Goal: Task Accomplishment & Management: Use online tool/utility

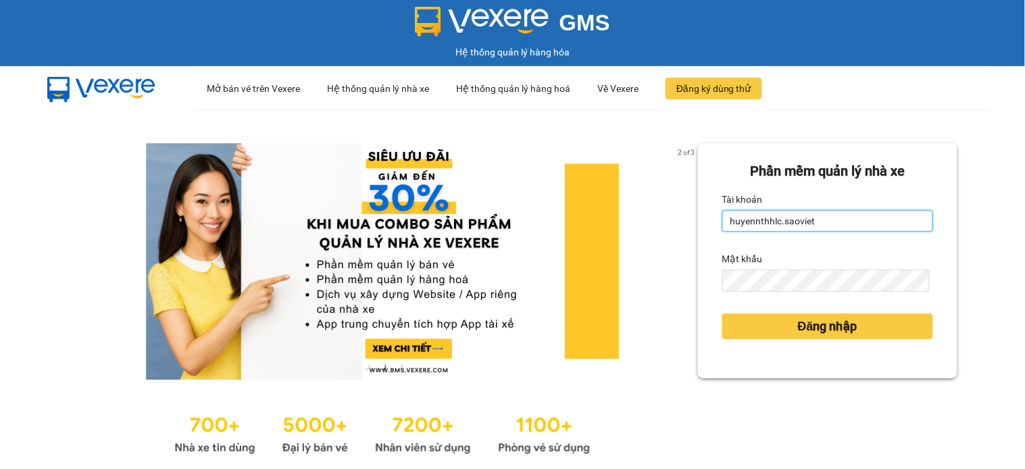
click at [791, 227] on input "huyennthhlc.saoviet" at bounding box center [827, 221] width 211 height 22
click at [804, 215] on input "huyennthhlc.saoviet" at bounding box center [827, 221] width 211 height 22
click at [804, 219] on input "huyennthhlc.saoviet" at bounding box center [827, 221] width 211 height 22
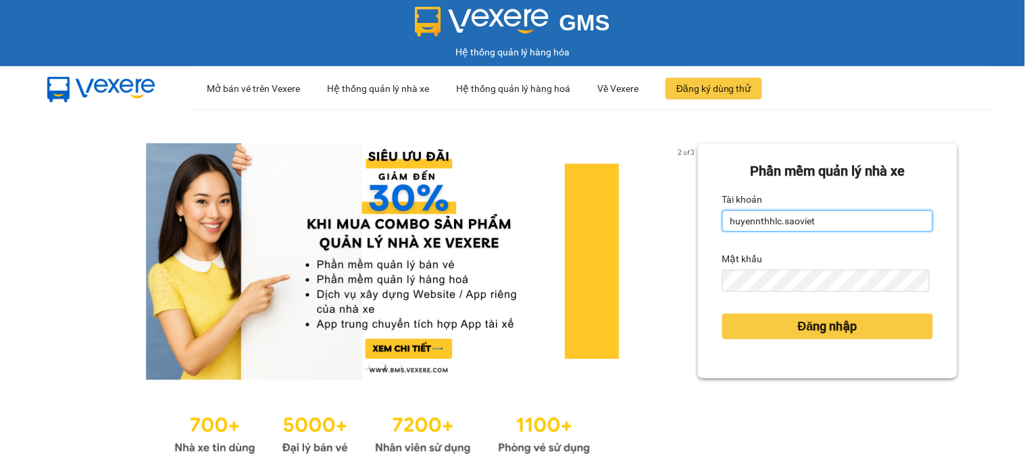
click at [804, 219] on input "huyennthhlc.saoviet" at bounding box center [827, 221] width 211 height 22
type input "kiennv_hhlc.saoviet"
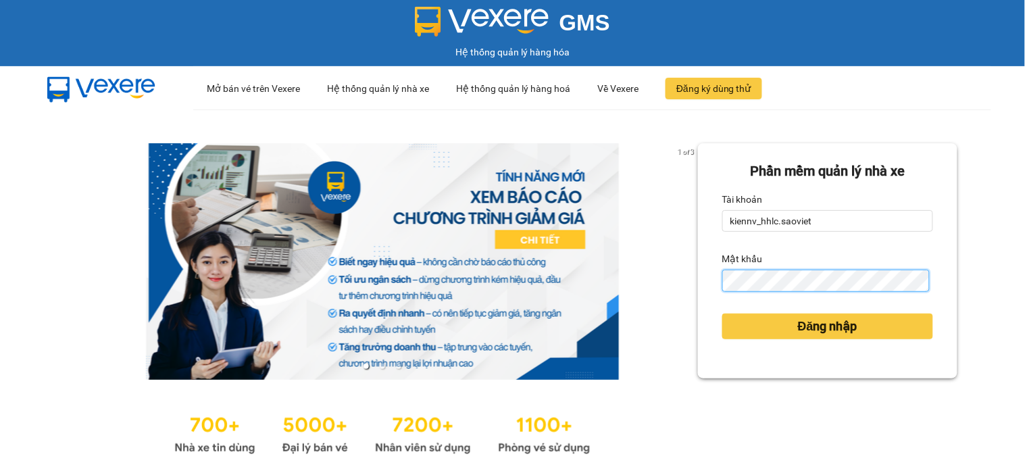
click at [722, 313] on button "Đăng nhập" at bounding box center [827, 326] width 211 height 26
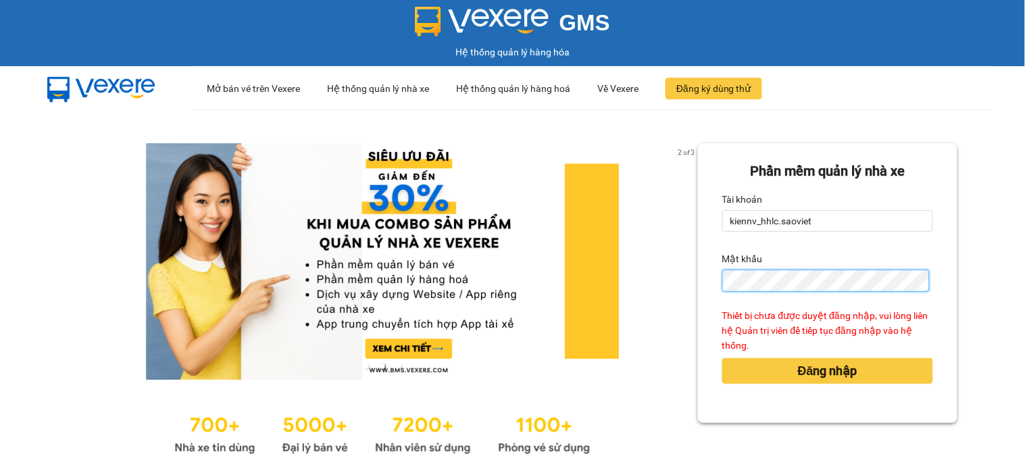
click at [722, 358] on button "Đăng nhập" at bounding box center [827, 371] width 211 height 26
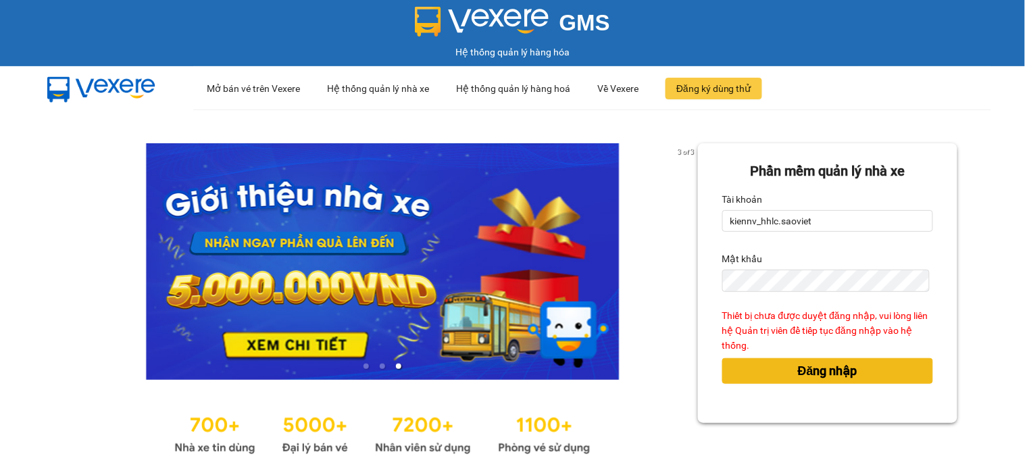
click at [798, 373] on span "Đăng nhập" at bounding box center [827, 370] width 59 height 19
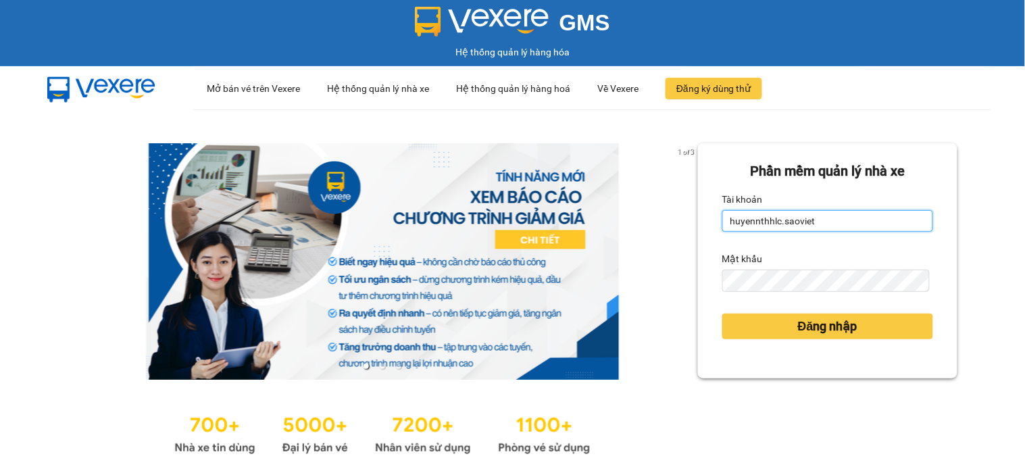
click at [822, 223] on input "huyennthhlc.saoviet" at bounding box center [827, 221] width 211 height 22
click at [822, 224] on input "huyennthhlc.saoviet" at bounding box center [827, 221] width 211 height 22
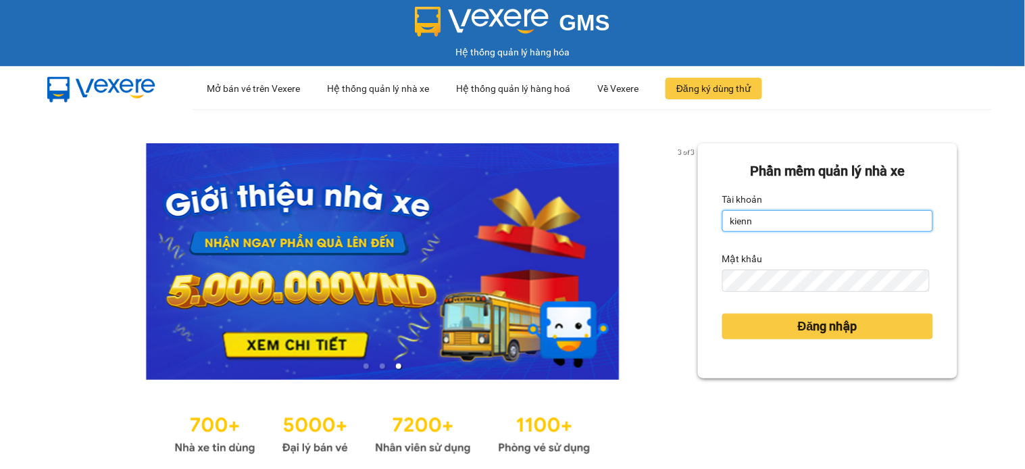
type input "kiennv_hhlc.saoviet"
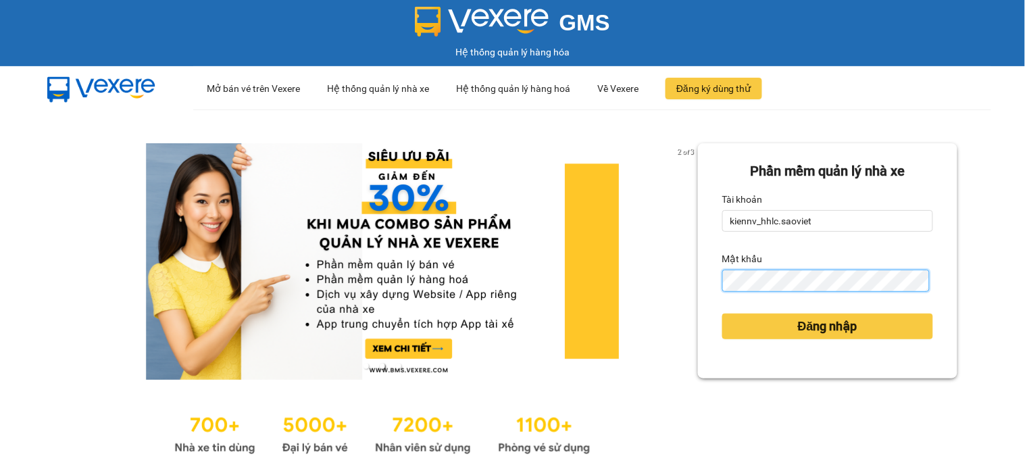
click at [722, 313] on button "Đăng nhập" at bounding box center [827, 326] width 211 height 26
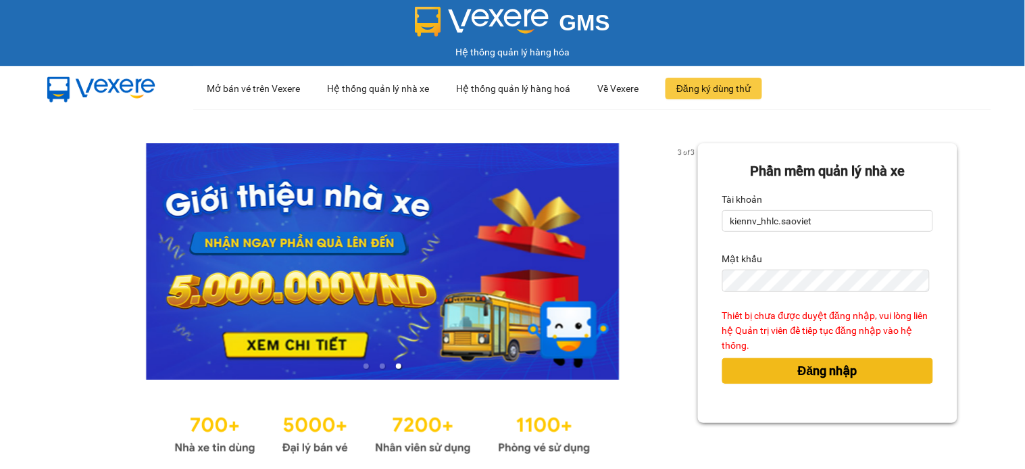
click at [829, 365] on span "Đăng nhập" at bounding box center [827, 370] width 59 height 19
